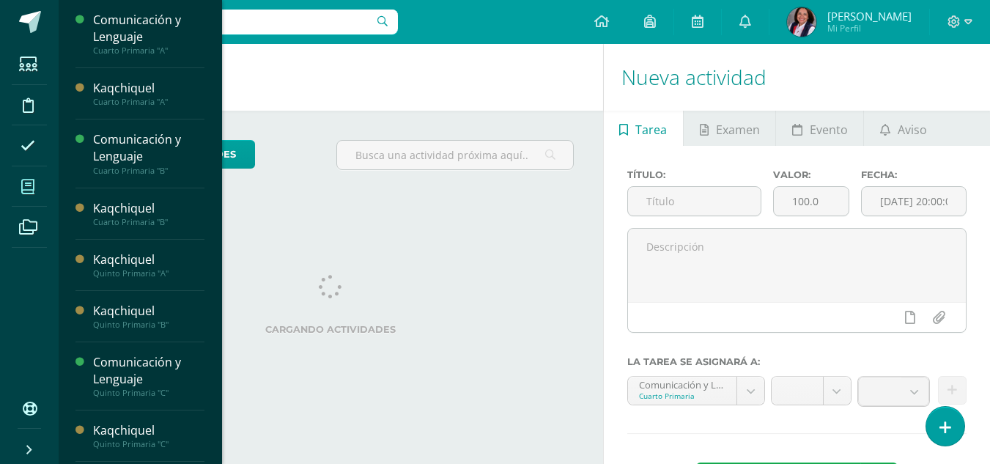
click at [26, 188] on icon at bounding box center [27, 187] width 13 height 15
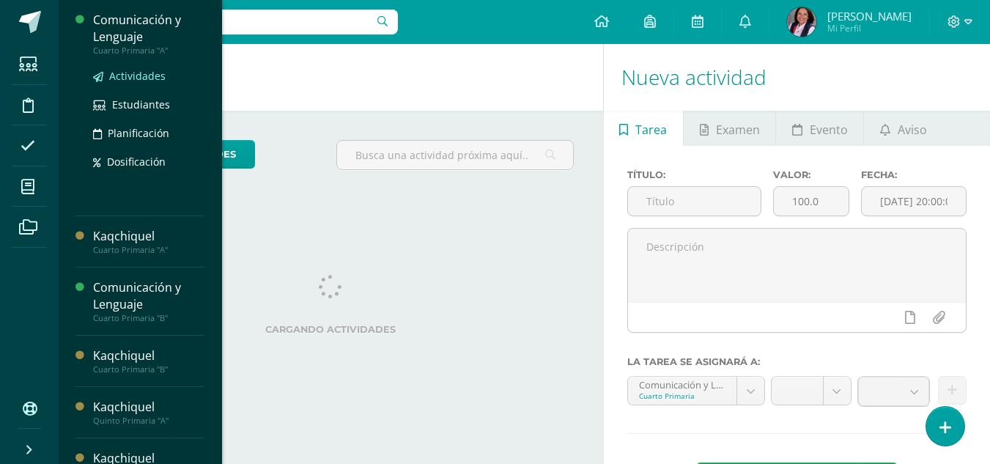
click at [127, 77] on span "Actividades" at bounding box center [137, 76] width 56 height 14
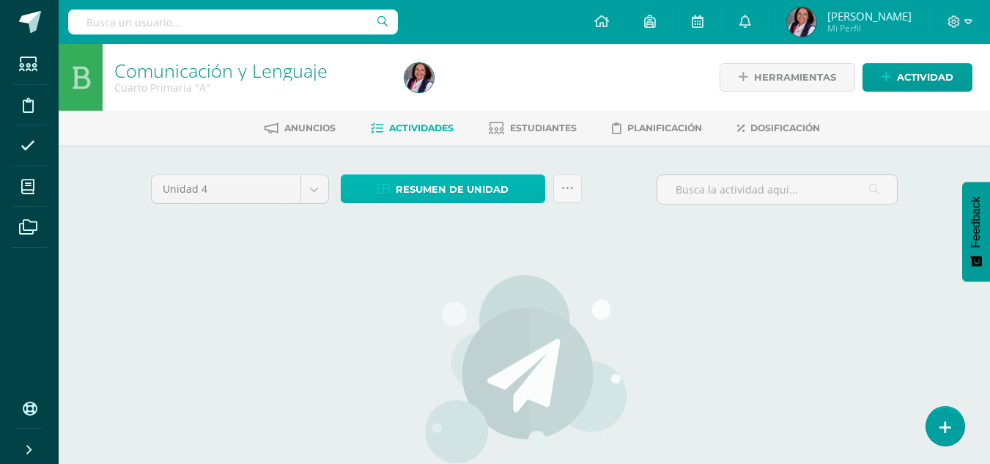
click at [457, 189] on span "Resumen de unidad" at bounding box center [452, 189] width 113 height 27
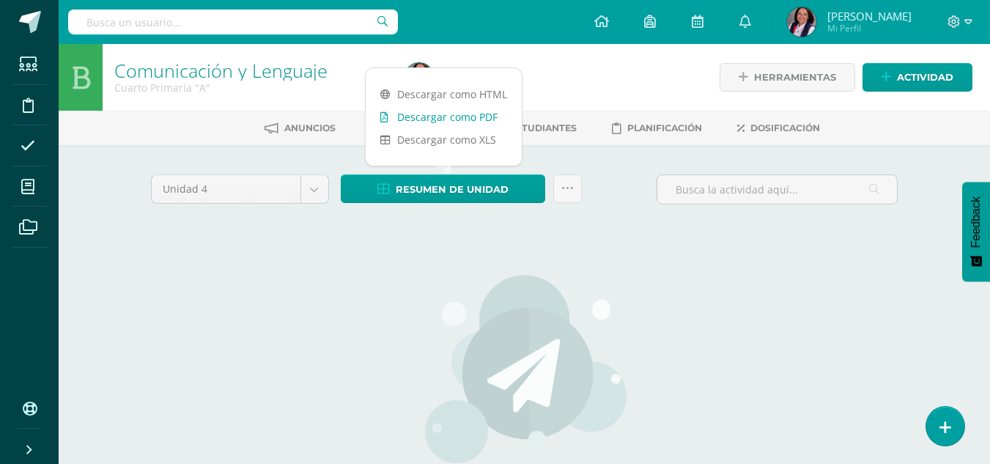
click at [459, 119] on link "Descargar como PDF" at bounding box center [444, 117] width 156 height 23
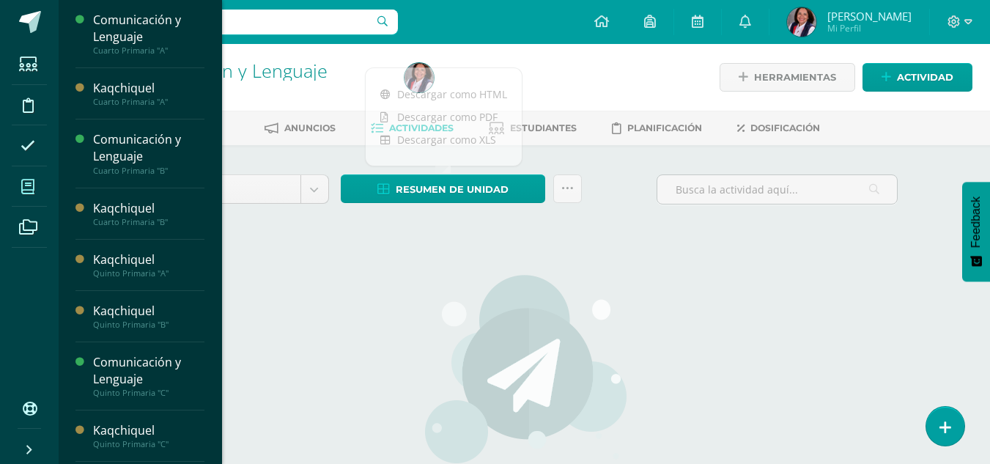
click at [29, 185] on icon at bounding box center [27, 187] width 13 height 15
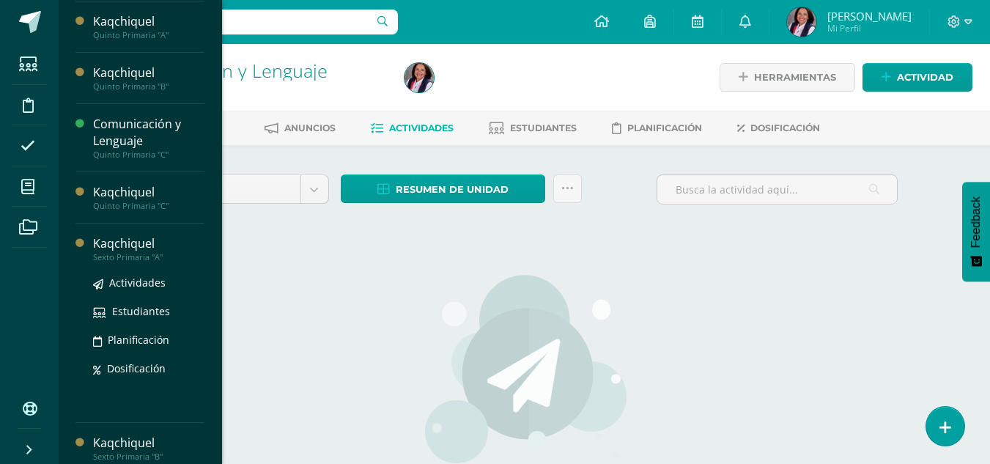
scroll to position [248, 0]
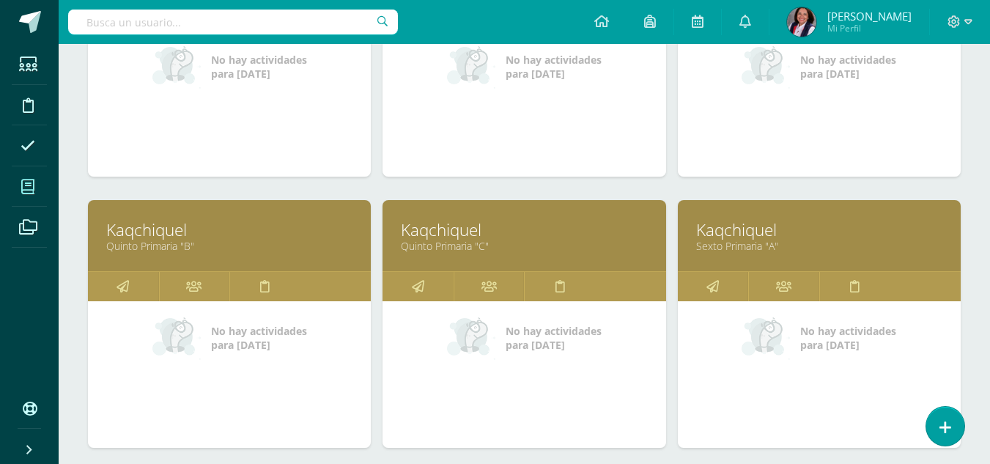
scroll to position [660, 0]
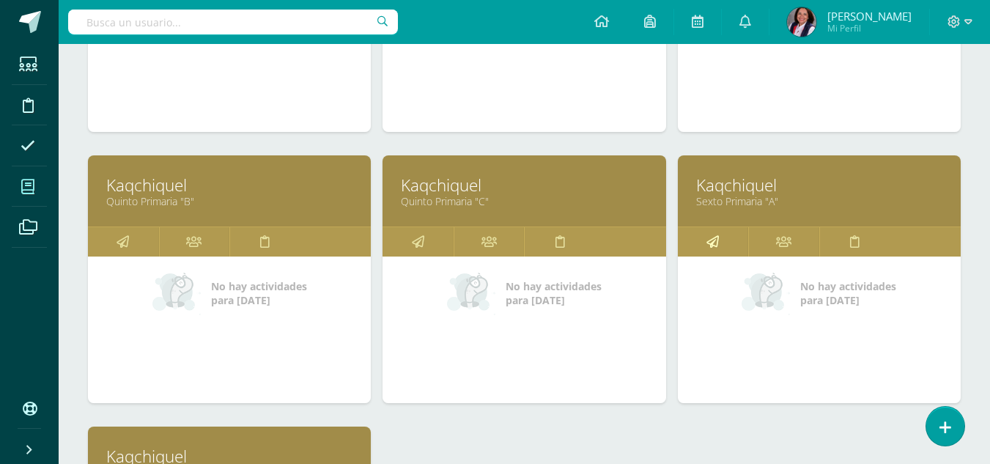
click at [712, 244] on icon at bounding box center [712, 241] width 12 height 29
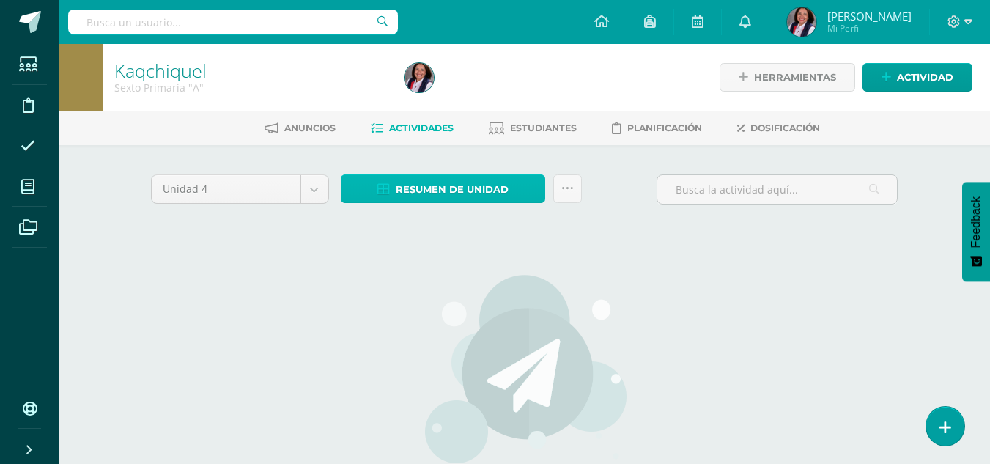
click at [471, 193] on span "Resumen de unidad" at bounding box center [452, 189] width 113 height 27
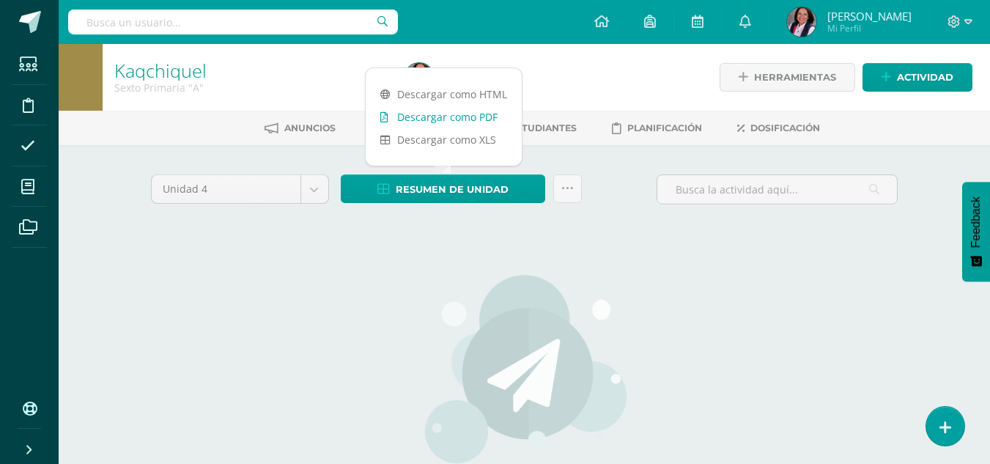
click at [462, 117] on link "Descargar como PDF" at bounding box center [444, 117] width 156 height 23
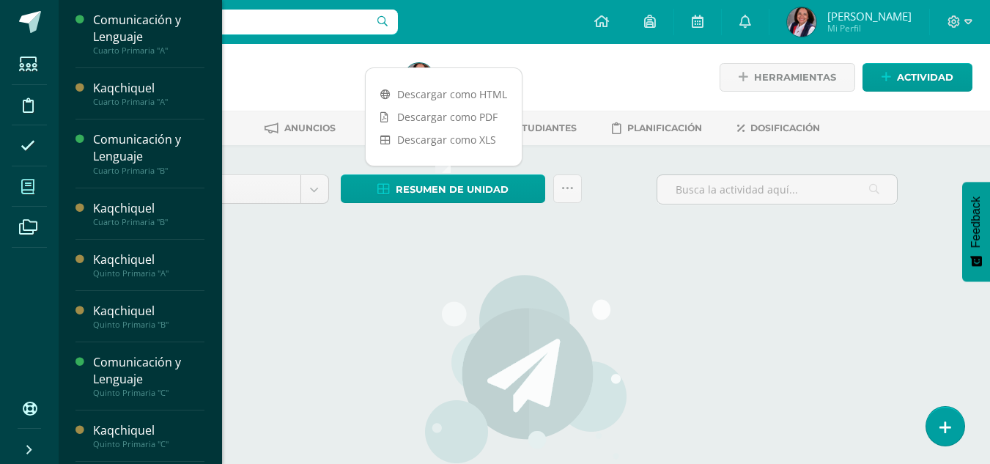
click at [32, 188] on icon at bounding box center [27, 187] width 13 height 15
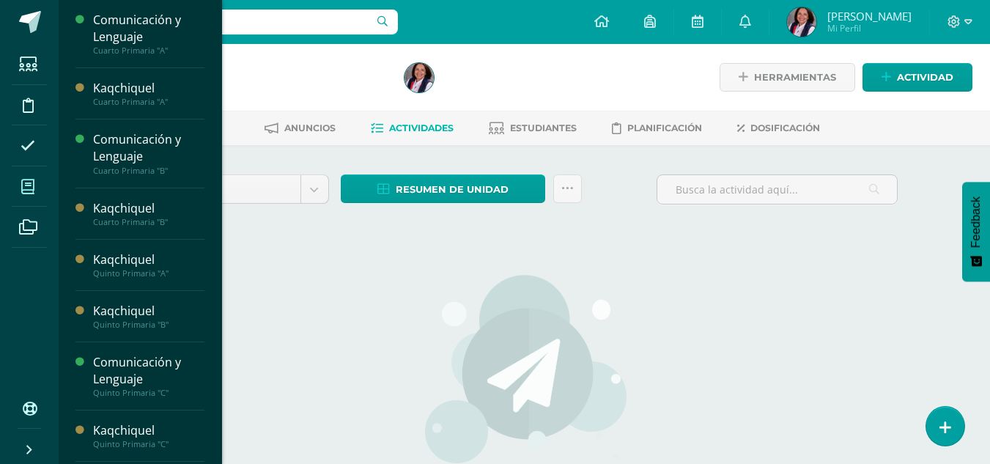
click at [30, 186] on icon at bounding box center [27, 187] width 13 height 15
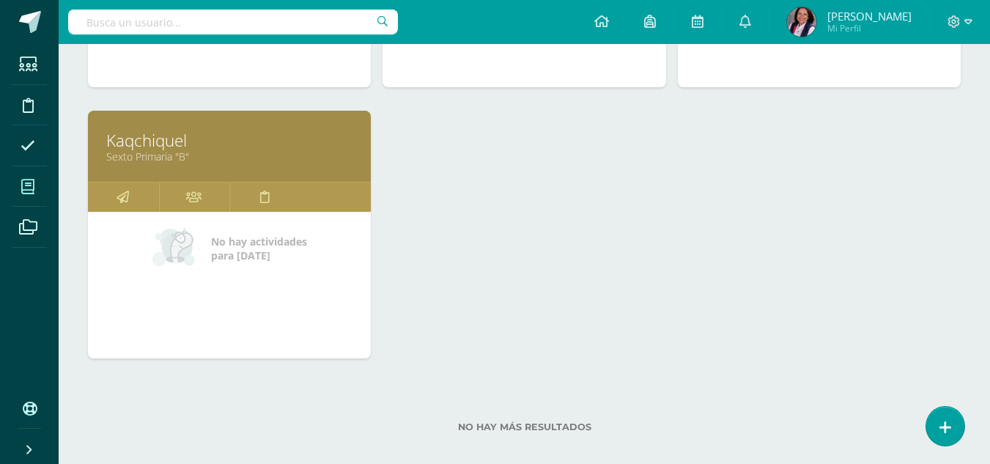
scroll to position [991, 0]
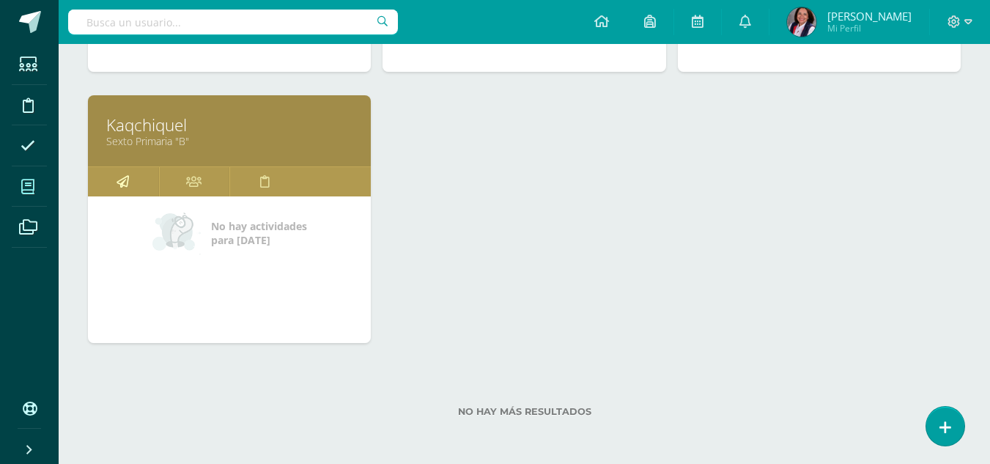
click at [129, 180] on link at bounding box center [123, 181] width 71 height 29
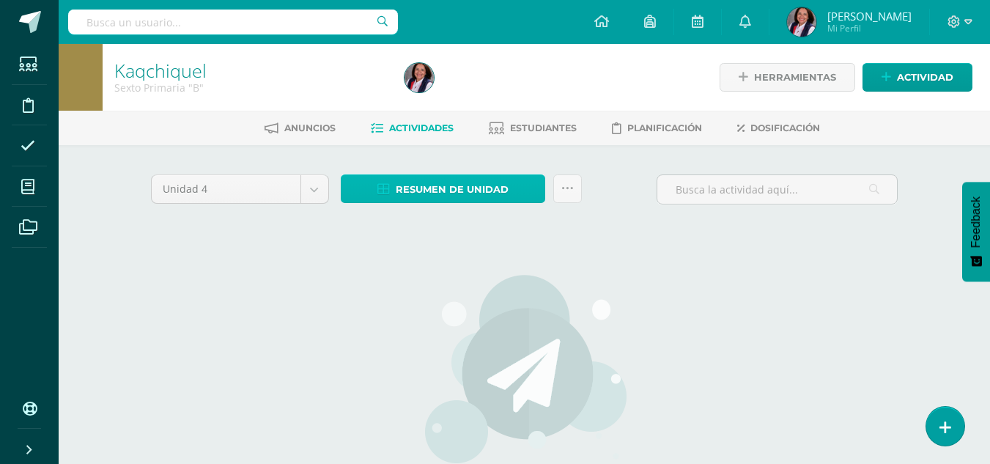
click at [492, 193] on span "Resumen de unidad" at bounding box center [452, 189] width 113 height 27
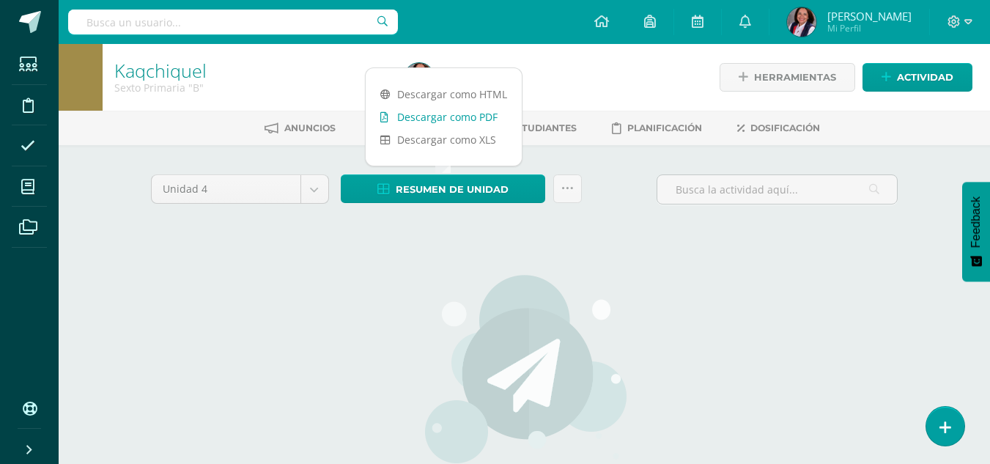
click at [481, 117] on link "Descargar como PDF" at bounding box center [444, 117] width 156 height 23
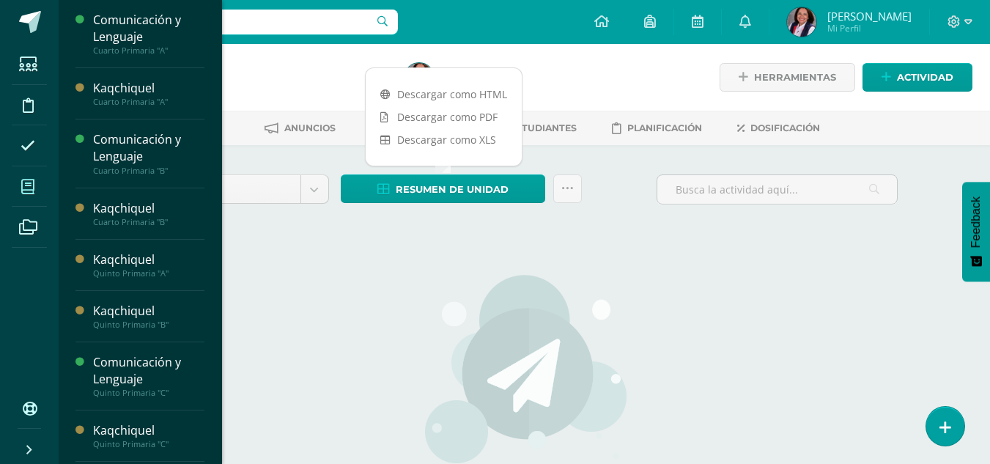
click at [35, 180] on span at bounding box center [28, 186] width 33 height 33
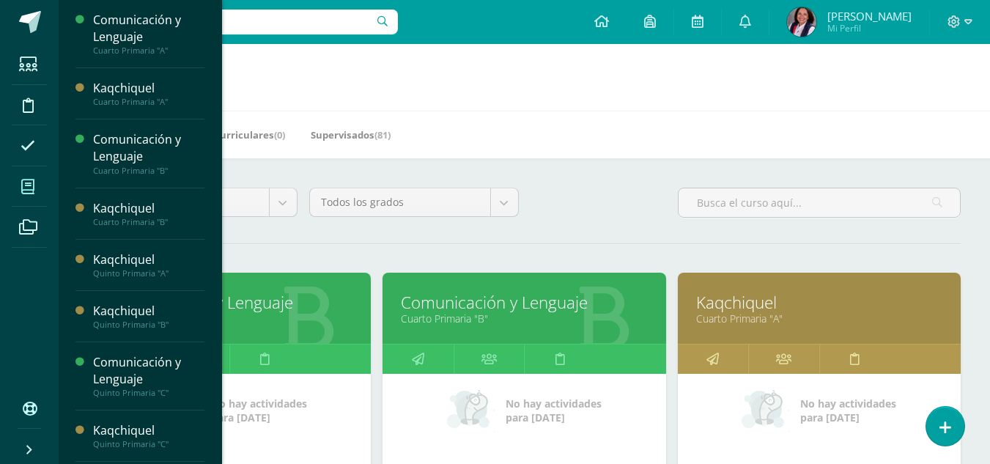
click at [26, 188] on icon at bounding box center [27, 187] width 13 height 15
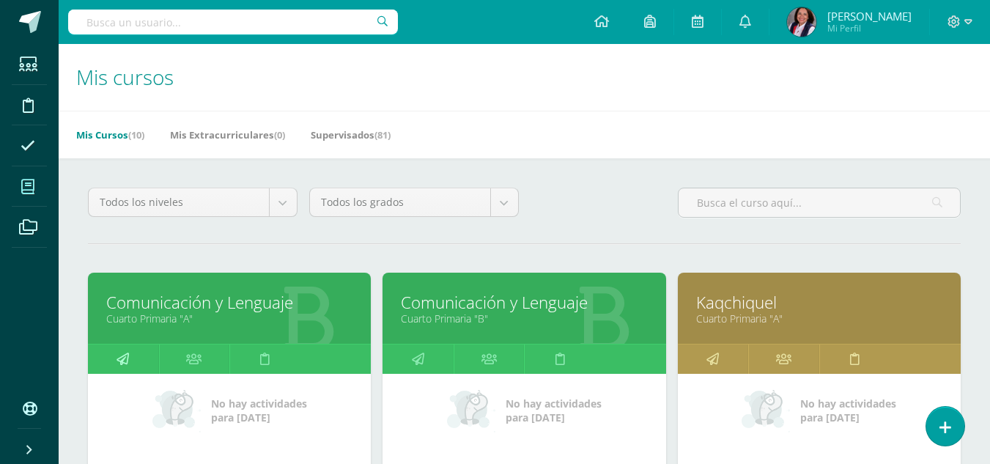
click at [117, 358] on icon at bounding box center [123, 358] width 12 height 29
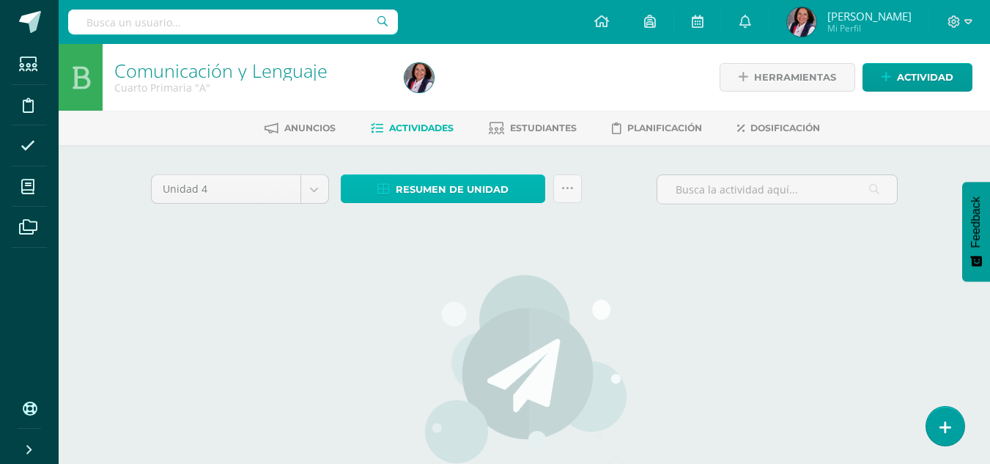
click at [393, 185] on link "Resumen de unidad" at bounding box center [443, 188] width 204 height 29
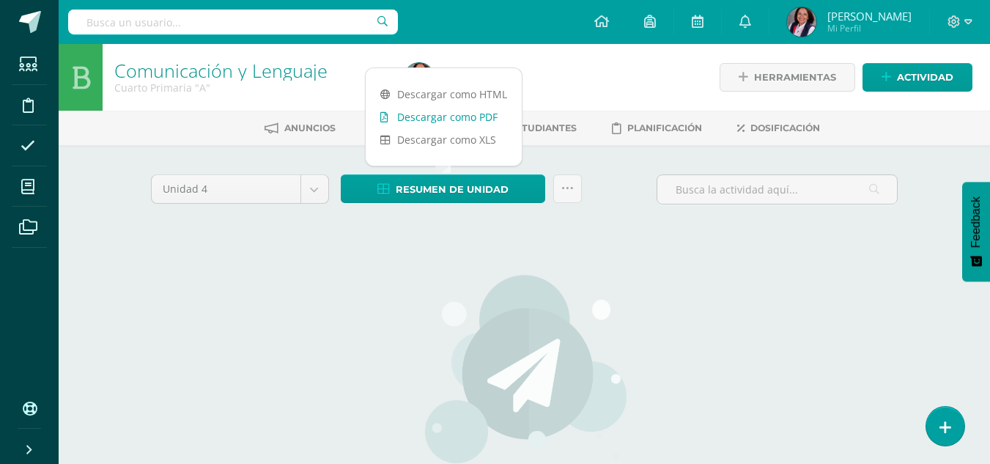
click at [430, 117] on link "Descargar como PDF" at bounding box center [444, 117] width 156 height 23
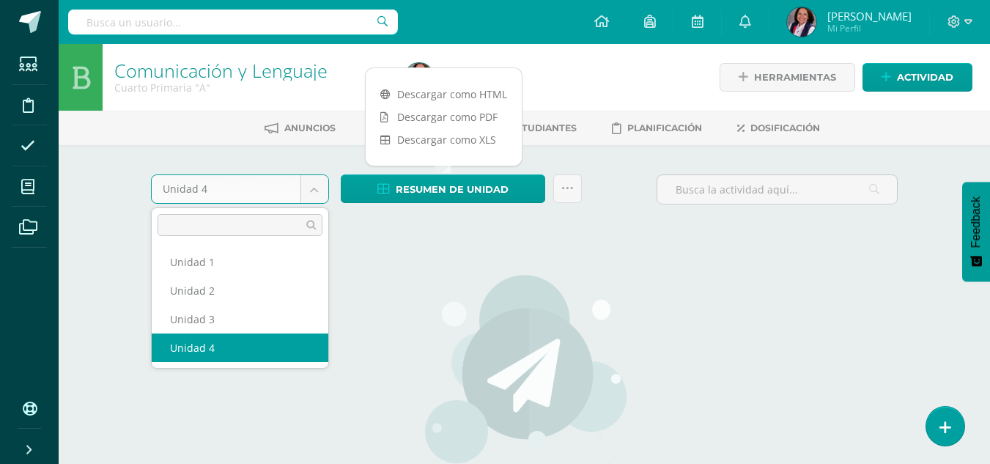
click at [317, 197] on body "Estudiantes Disciplina Asistencia Mis cursos Archivos Soporte Centro de ayuda Ú…" at bounding box center [495, 315] width 990 height 630
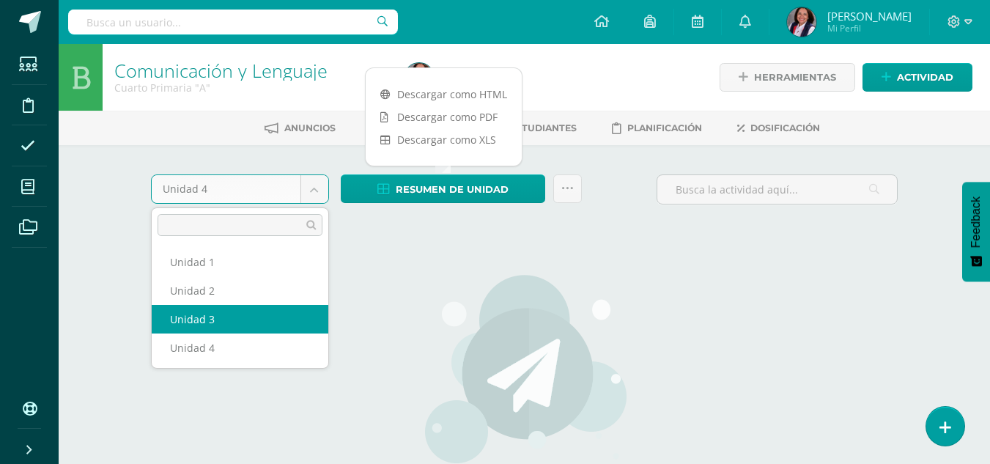
select select "Unidad 3"
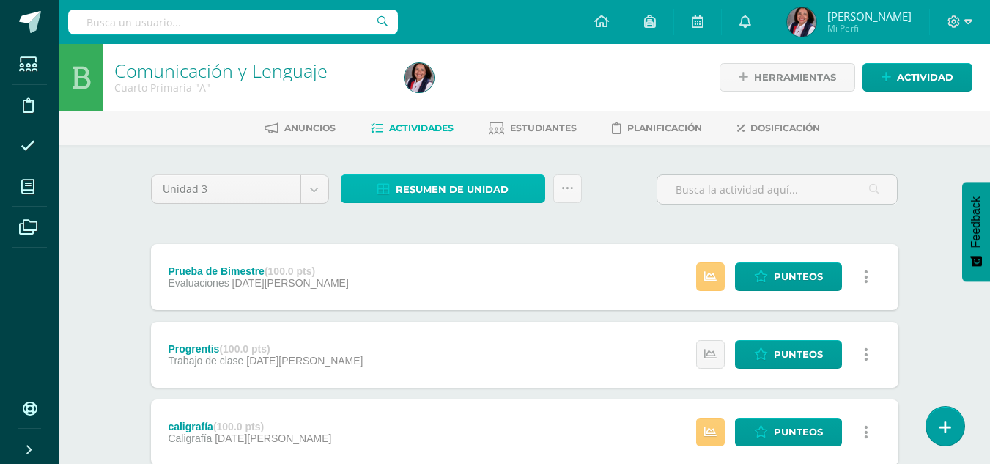
click at [434, 186] on span "Resumen de unidad" at bounding box center [452, 189] width 113 height 27
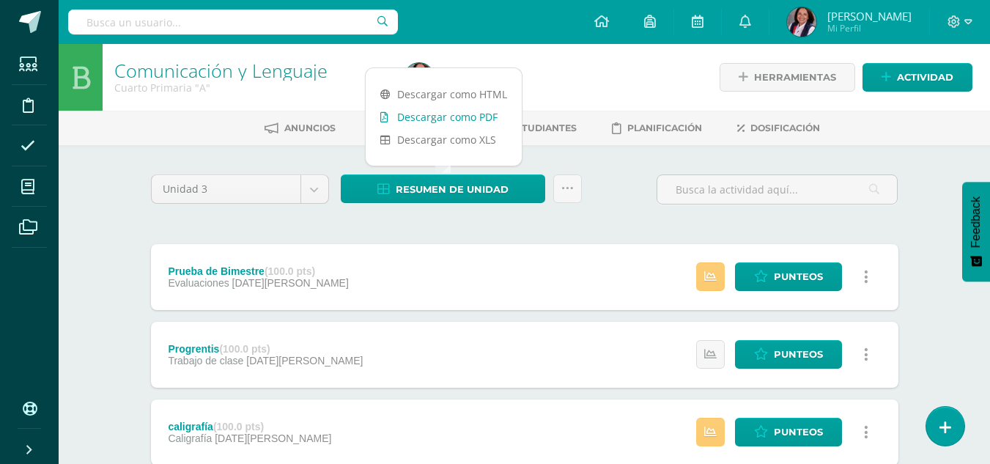
click at [463, 114] on link "Descargar como PDF" at bounding box center [444, 117] width 156 height 23
